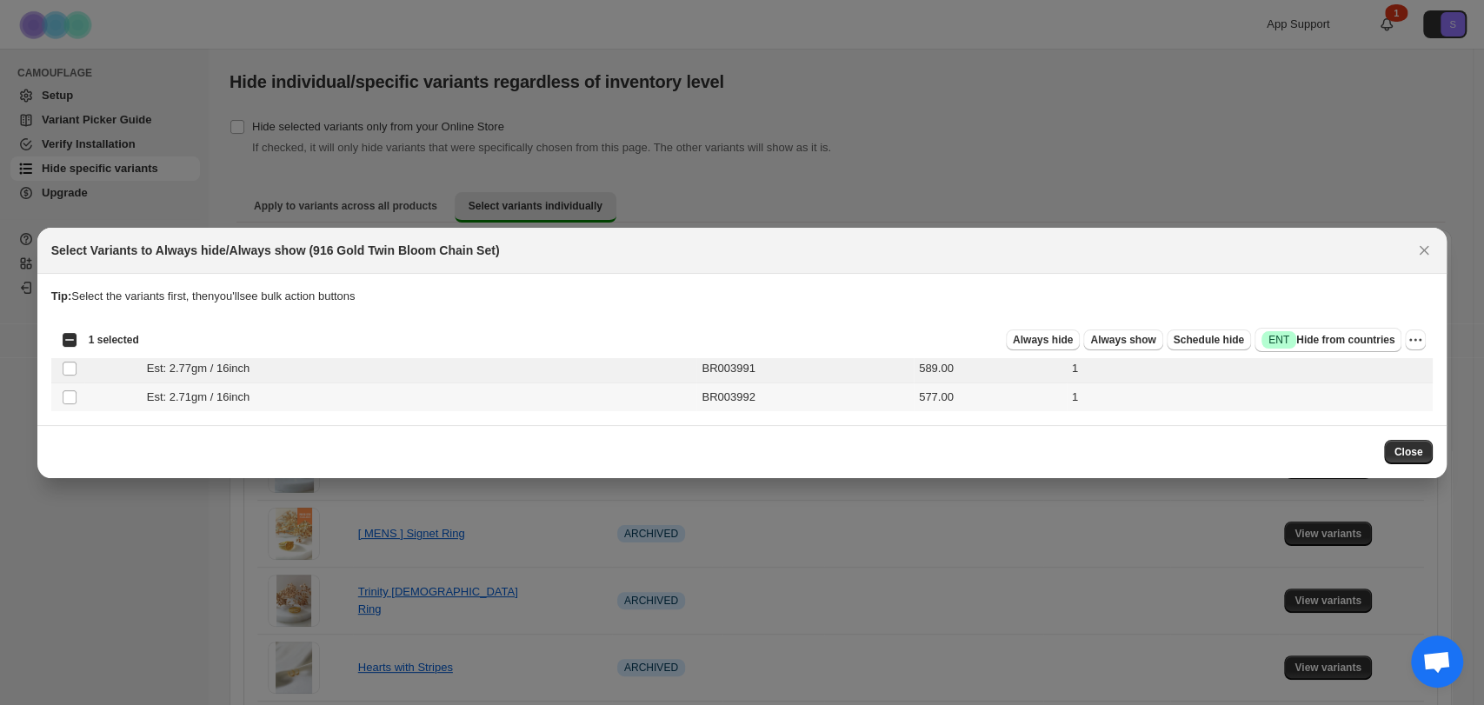
click at [77, 397] on td "Select product variant" at bounding box center [67, 397] width 33 height 29
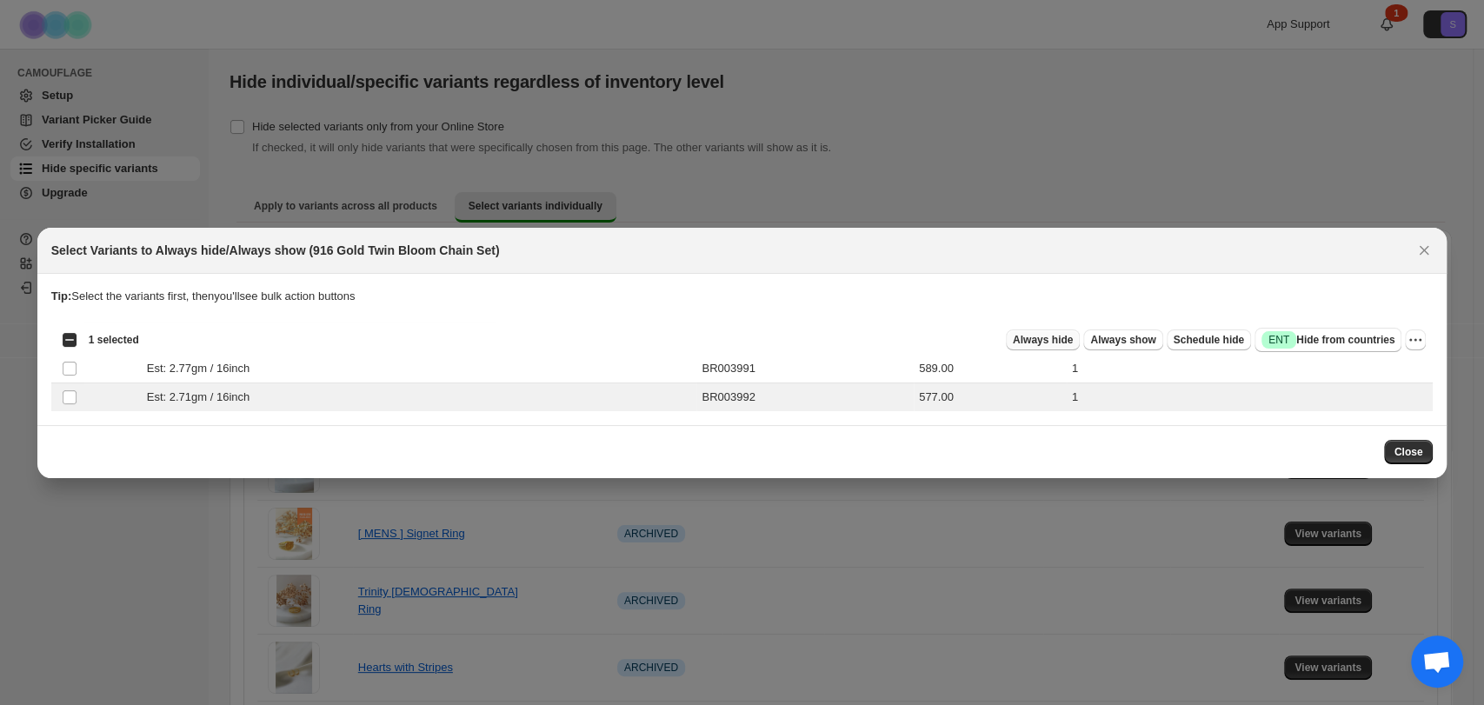
click at [1047, 350] on button "Always hide" at bounding box center [1043, 340] width 74 height 21
click at [1071, 345] on span "Always hide" at bounding box center [1043, 340] width 60 height 14
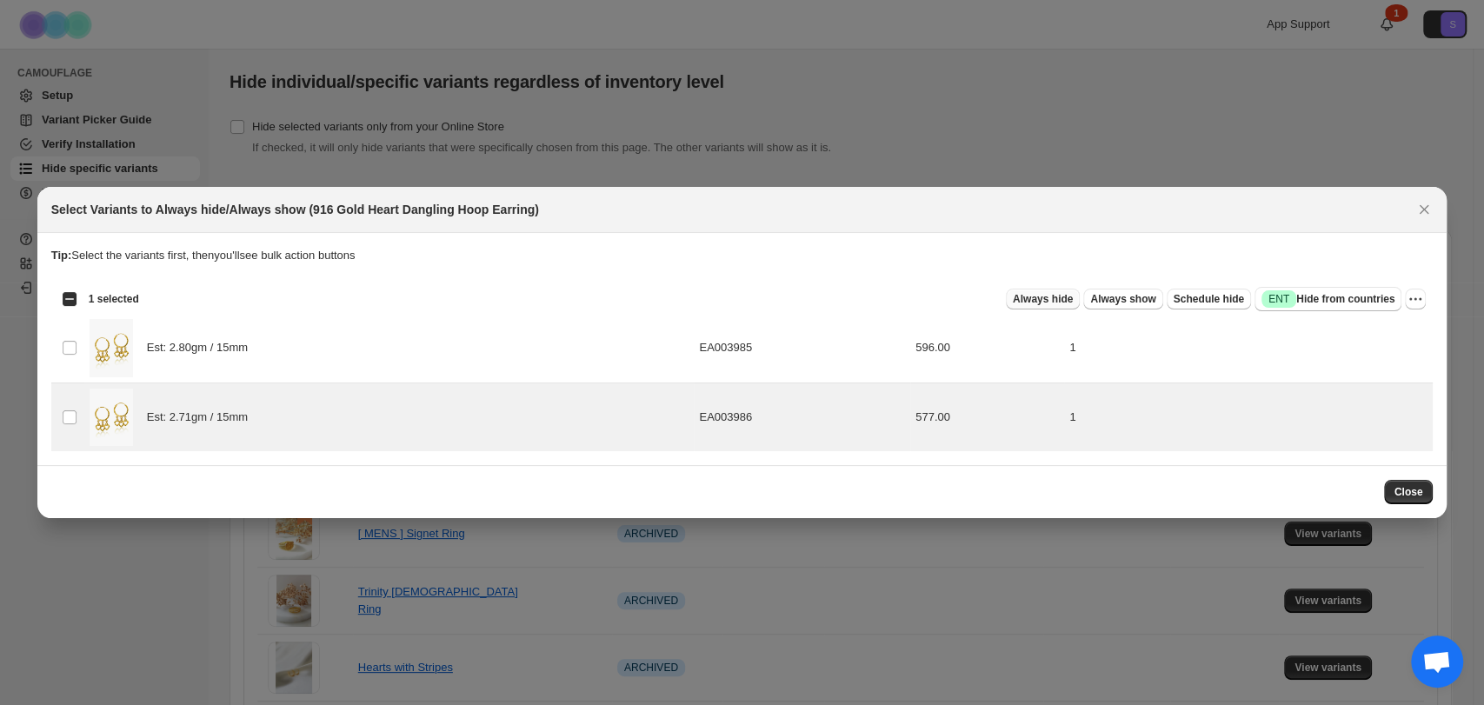
click at [1044, 296] on span "Always hide" at bounding box center [1043, 299] width 60 height 14
click at [79, 409] on td "Select product variant" at bounding box center [67, 417] width 33 height 69
click at [1065, 302] on span "Always hide" at bounding box center [1043, 299] width 60 height 14
